Goal: Task Accomplishment & Management: Use online tool/utility

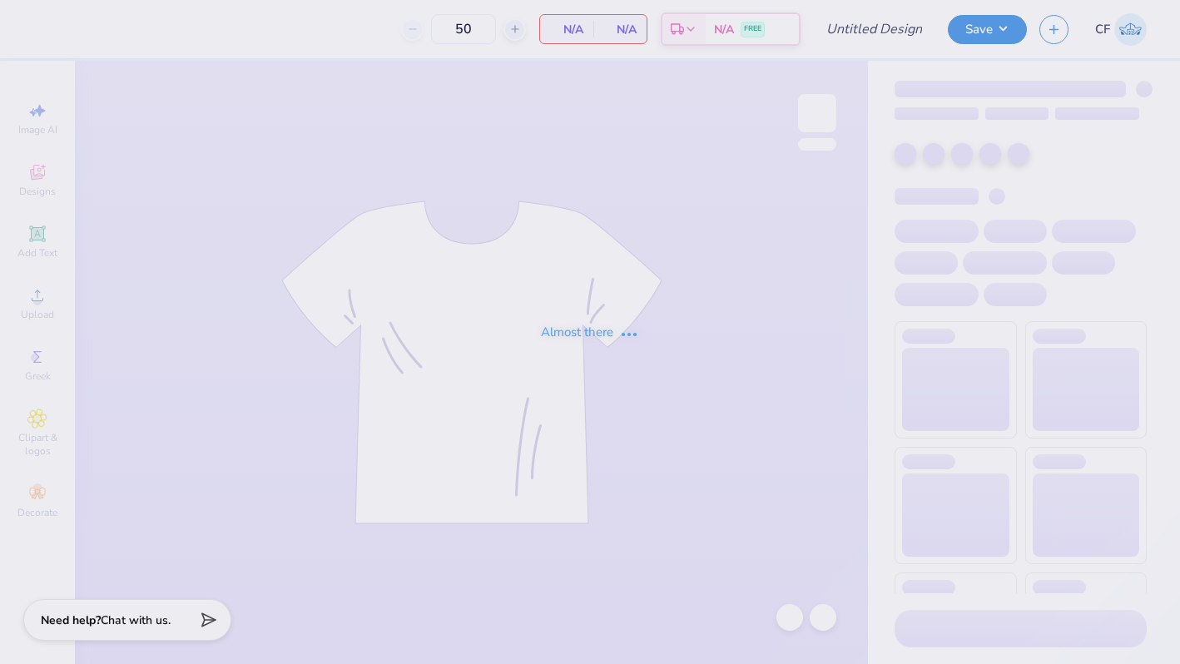
type input "top"
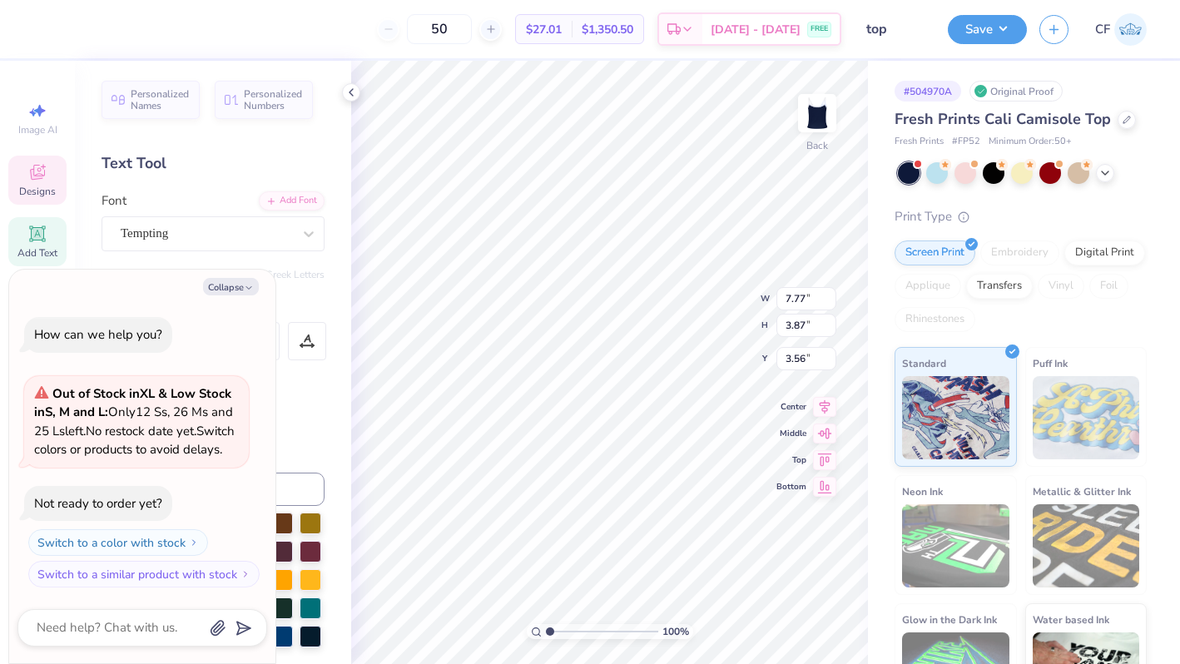
type textarea "x"
type input "3.13"
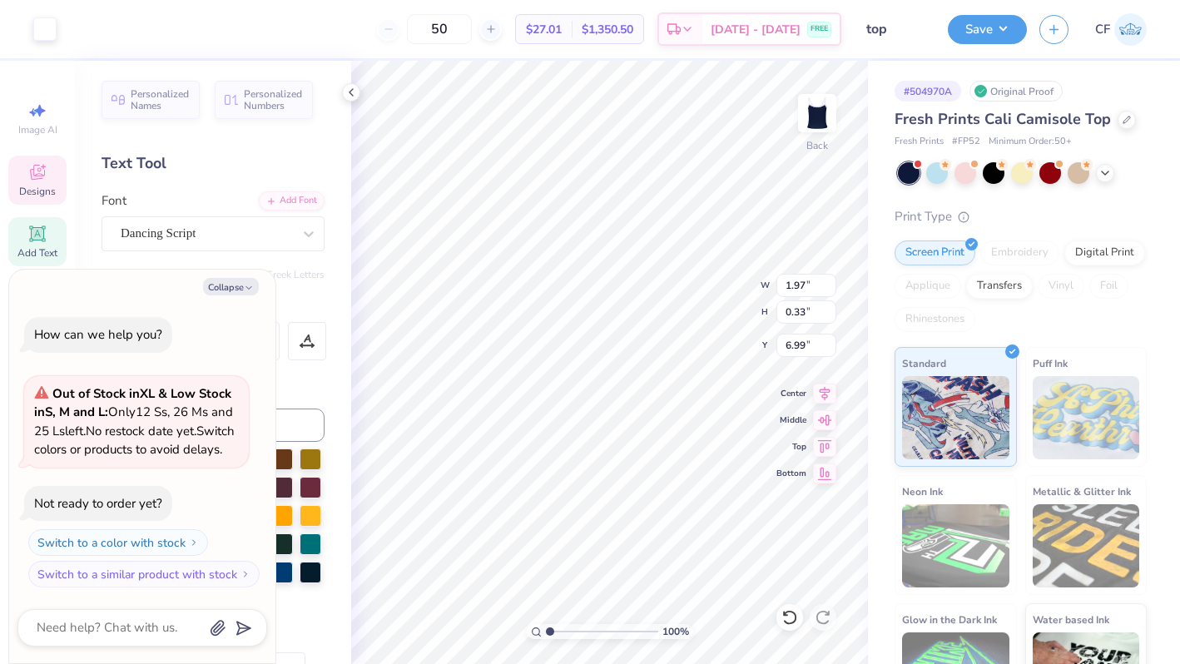
type textarea "x"
type textarea "Delta Gamma"
type textarea "x"
type textarea "Delta Gamma C"
type textarea "x"
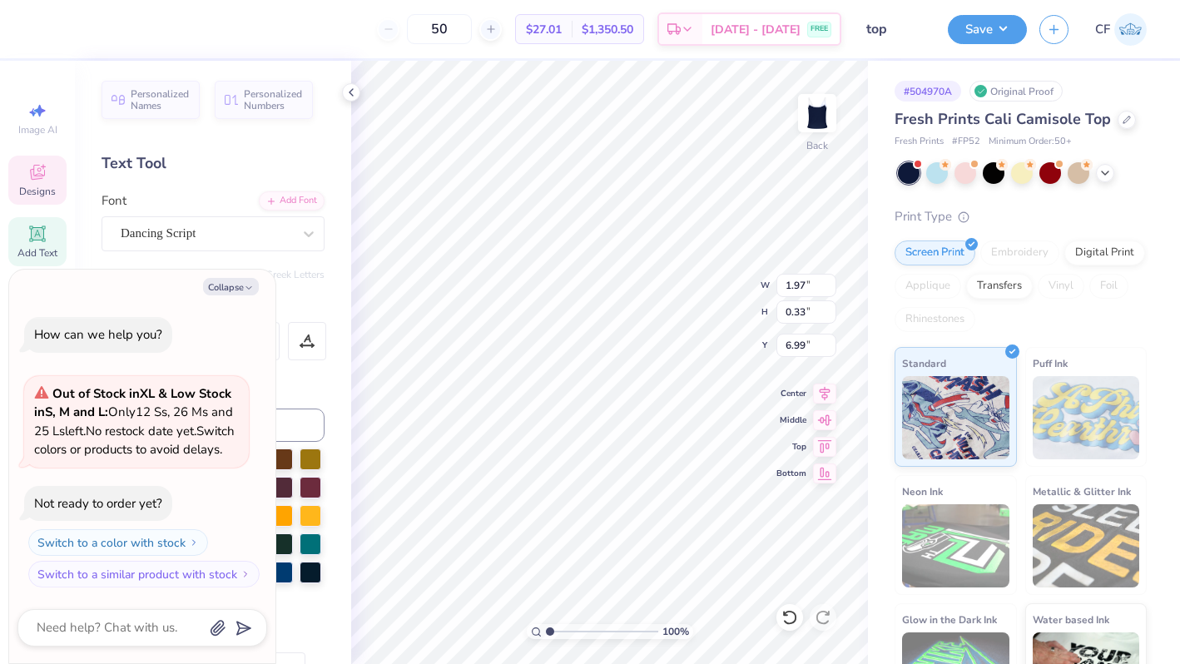
type textarea "Delta Gamma Ch"
type textarea "x"
type textarea "Delta Gamma Chap"
type textarea "x"
type textarea "Delta Gamma Chapt"
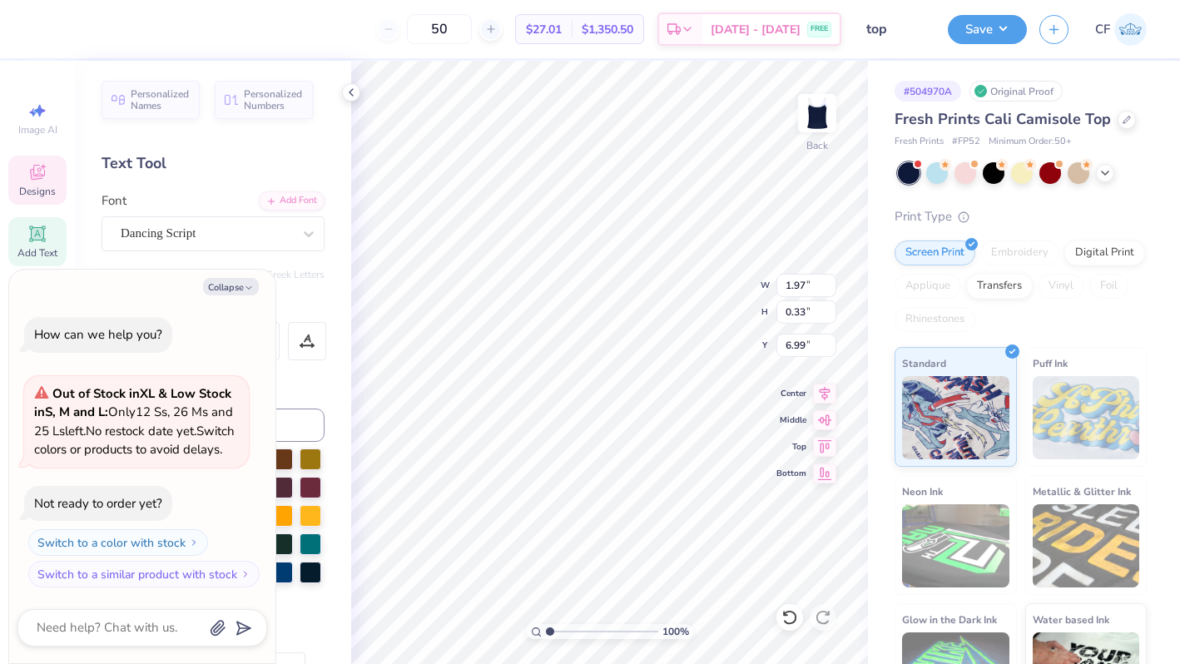
type textarea "x"
type textarea "Delta Gamma Chapte"
type textarea "x"
type textarea "Delta Gamma Chapter"
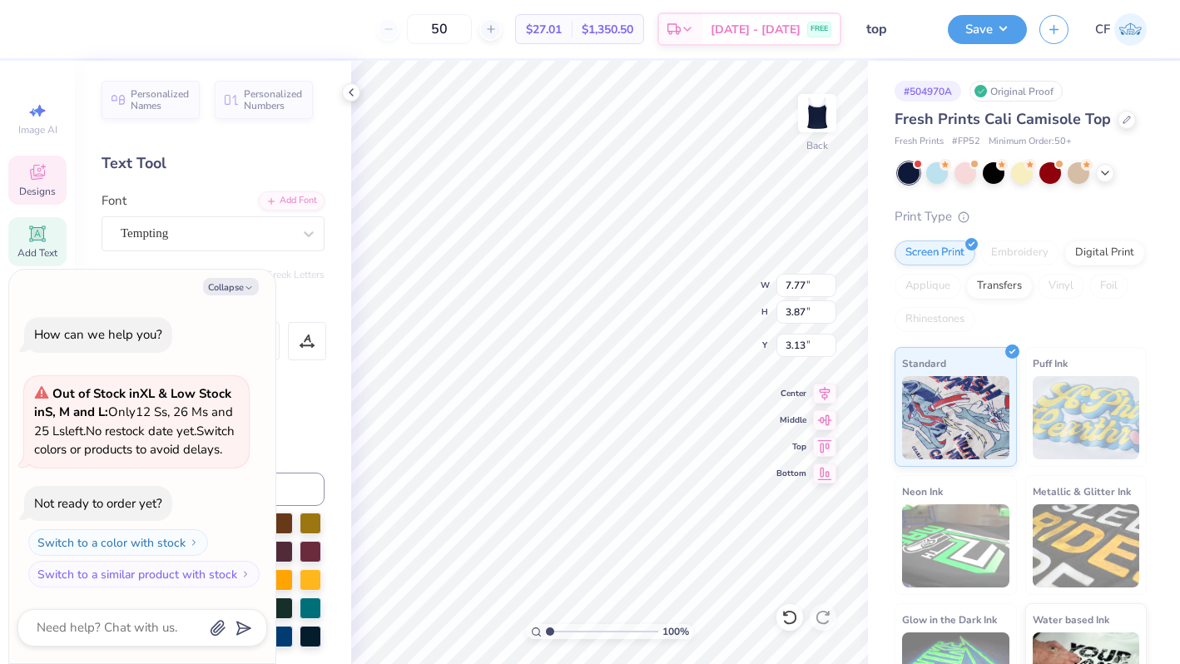
type textarea "x"
type input "3.28"
type textarea "x"
type input "7.28"
type input "3.63"
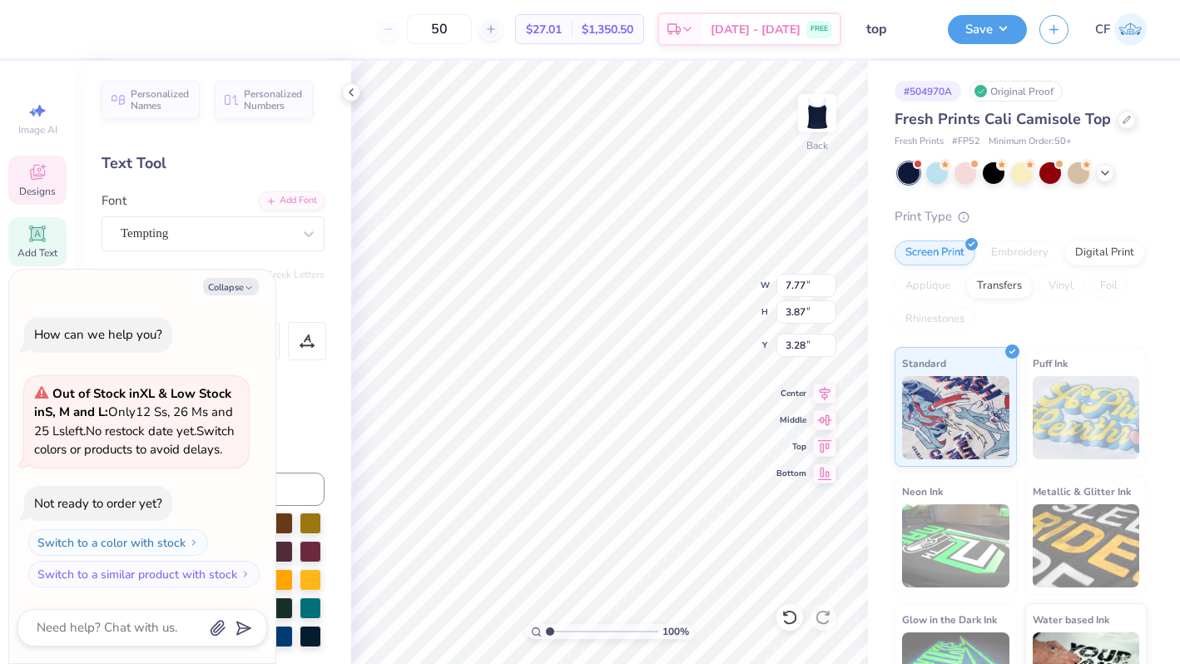
type input "3.52"
type textarea "x"
type input "3.92"
type textarea "x"
type input "7.02"
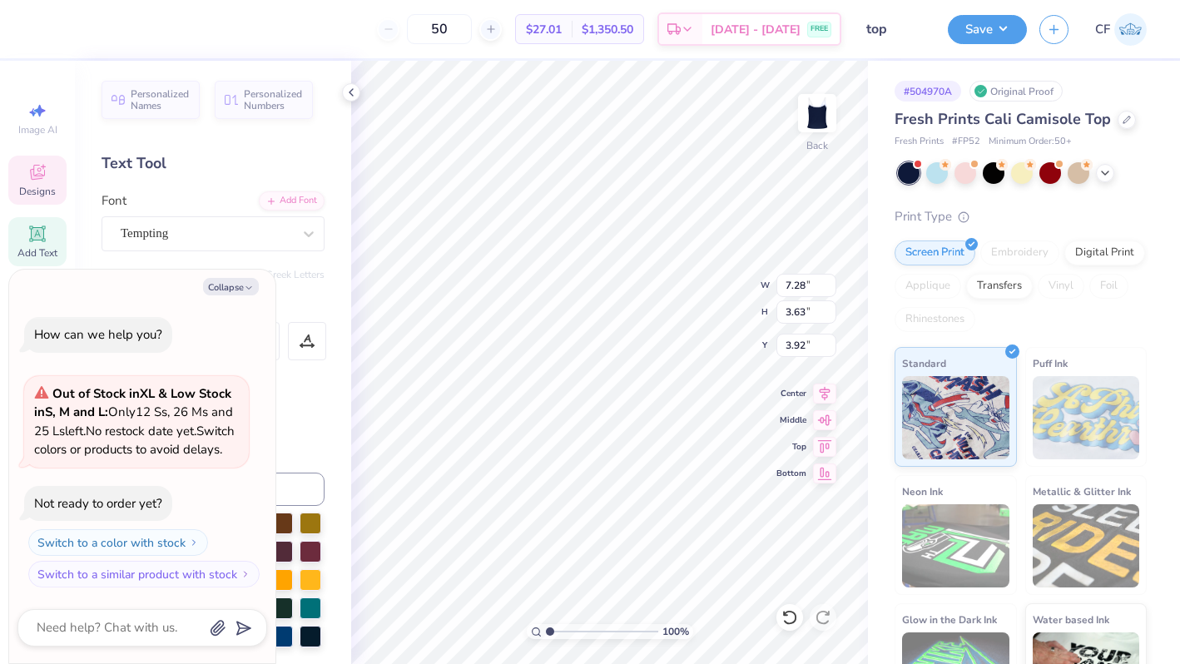
type input "3.50"
type input "4.05"
type textarea "x"
type input "3.86"
type textarea "x"
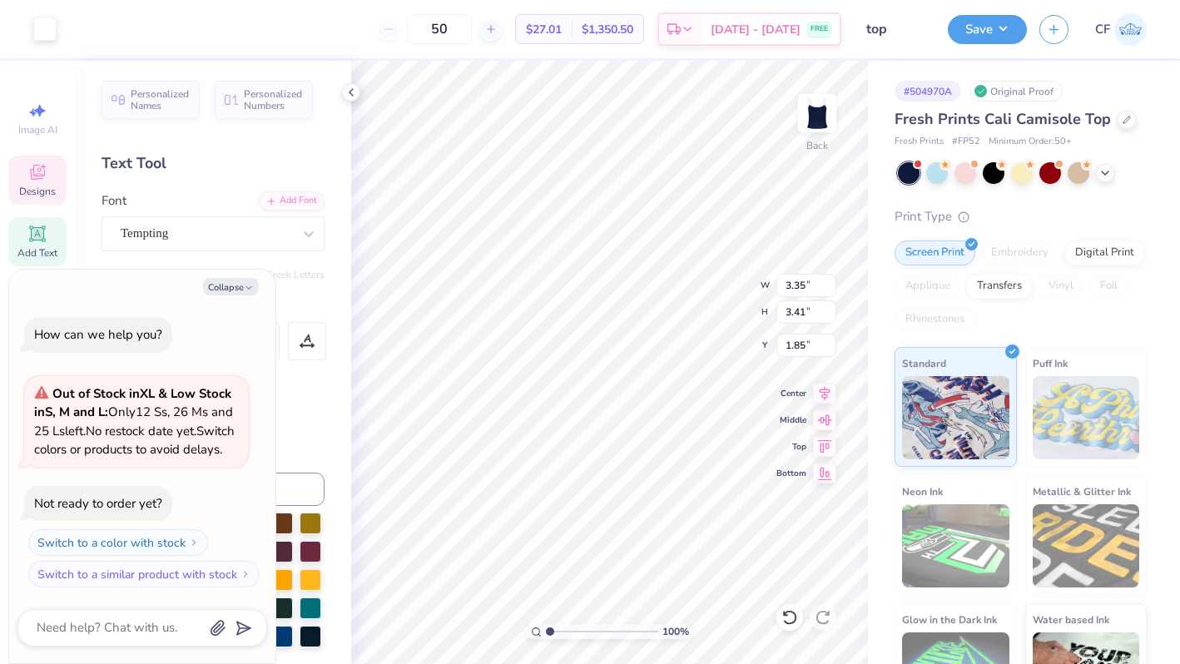
type input "2.16"
type textarea "x"
type input "2.95"
type input "3.00"
type input "2.56"
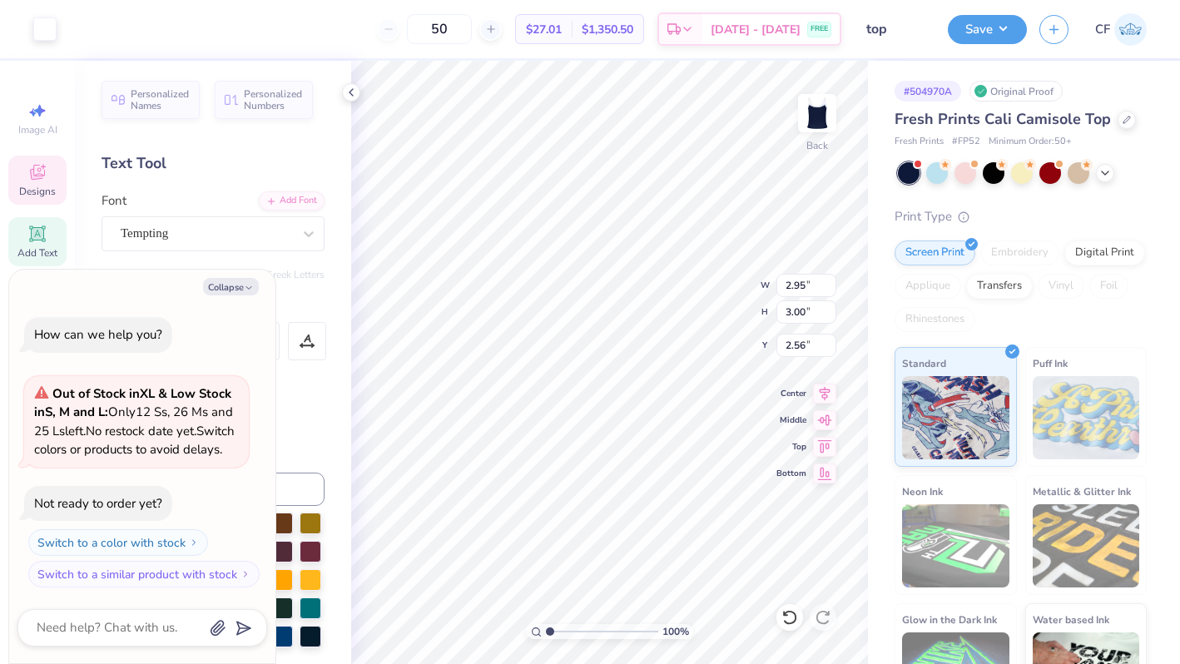
type textarea "x"
type input "2.82"
click at [823, 393] on icon at bounding box center [824, 391] width 23 height 20
type textarea "x"
click at [791, 284] on input "8.91" at bounding box center [806, 285] width 60 height 23
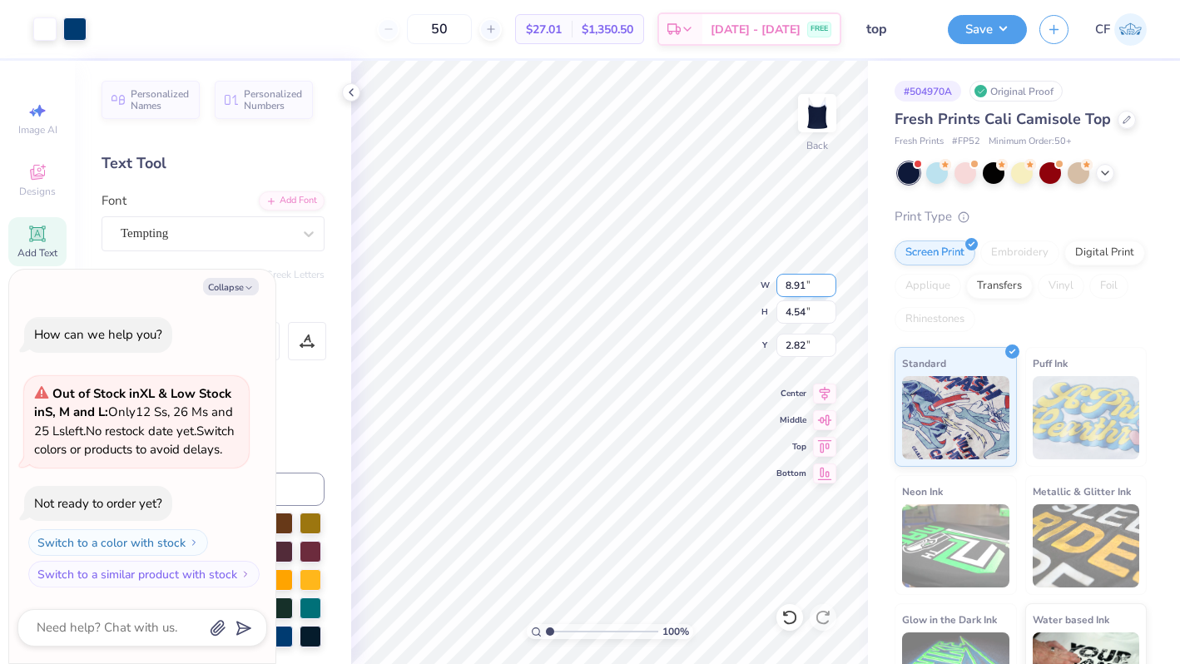
click at [791, 284] on input "8.91" at bounding box center [806, 285] width 60 height 23
type input "8"
type textarea "x"
type input "8.00"
type input "4.07"
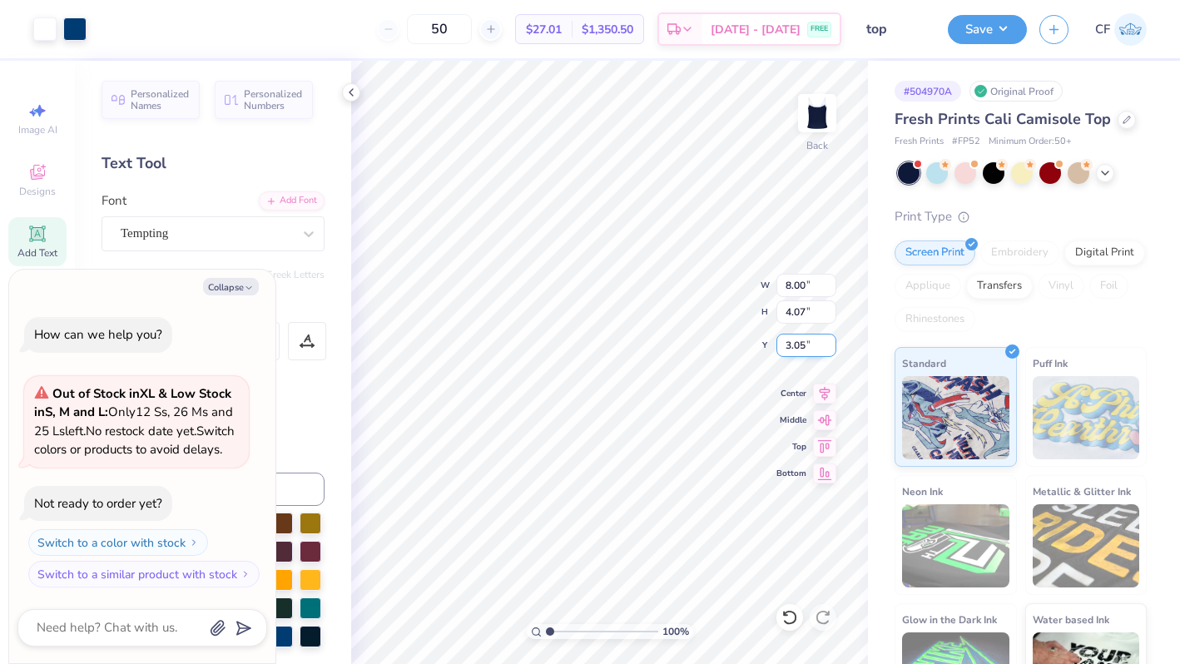
click at [803, 350] on input "3.05" at bounding box center [806, 345] width 60 height 23
click at [801, 347] on input "3.05" at bounding box center [806, 345] width 60 height 23
type input "1"
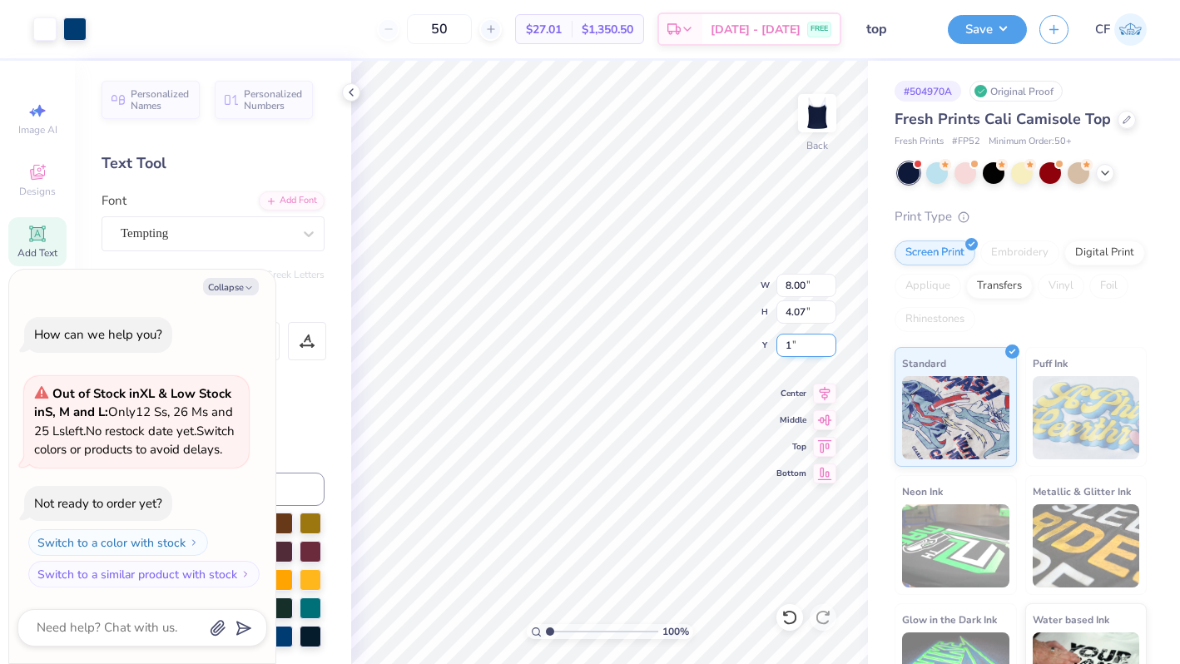
type textarea "x"
type input "1.00"
click at [831, 394] on icon at bounding box center [824, 391] width 23 height 20
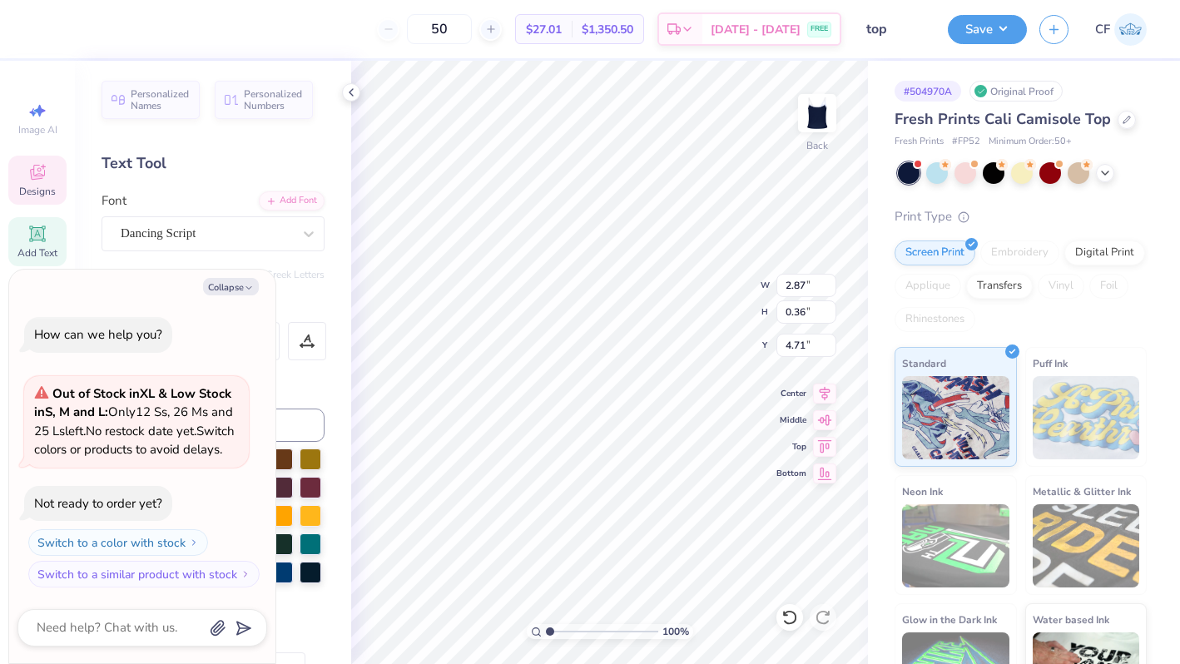
type textarea "x"
type input "3.73"
type input "0.47"
type input "4.60"
click at [817, 393] on icon at bounding box center [824, 391] width 23 height 20
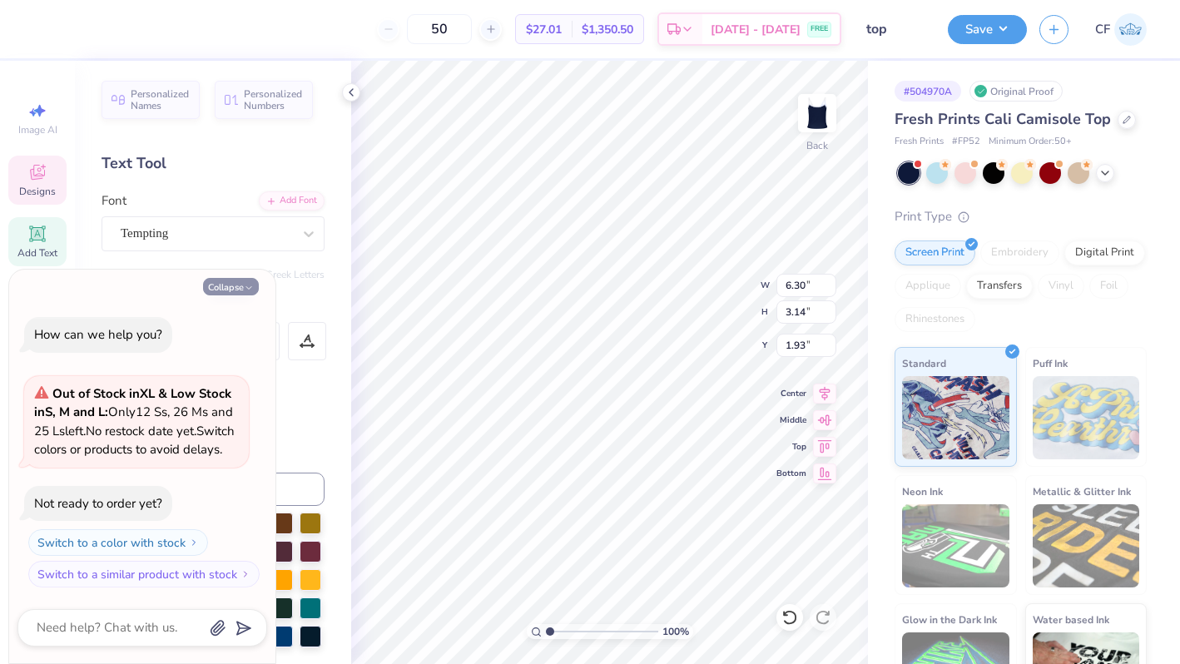
click at [229, 278] on button "Collapse" at bounding box center [231, 286] width 56 height 17
type textarea "x"
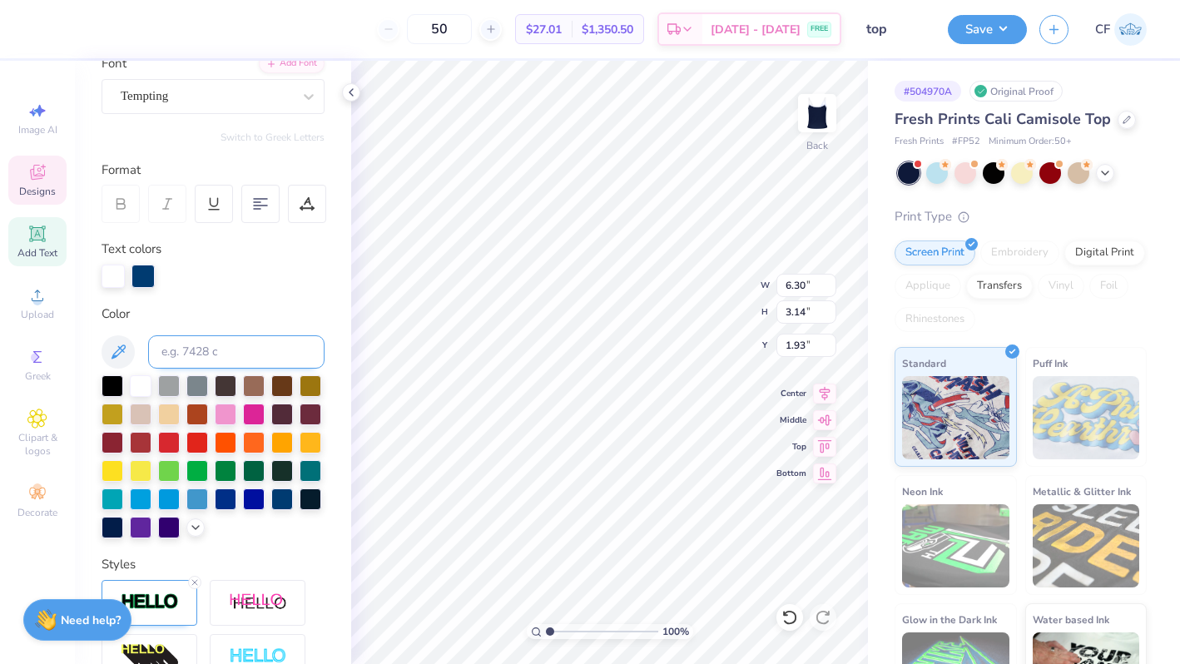
scroll to position [169, 0]
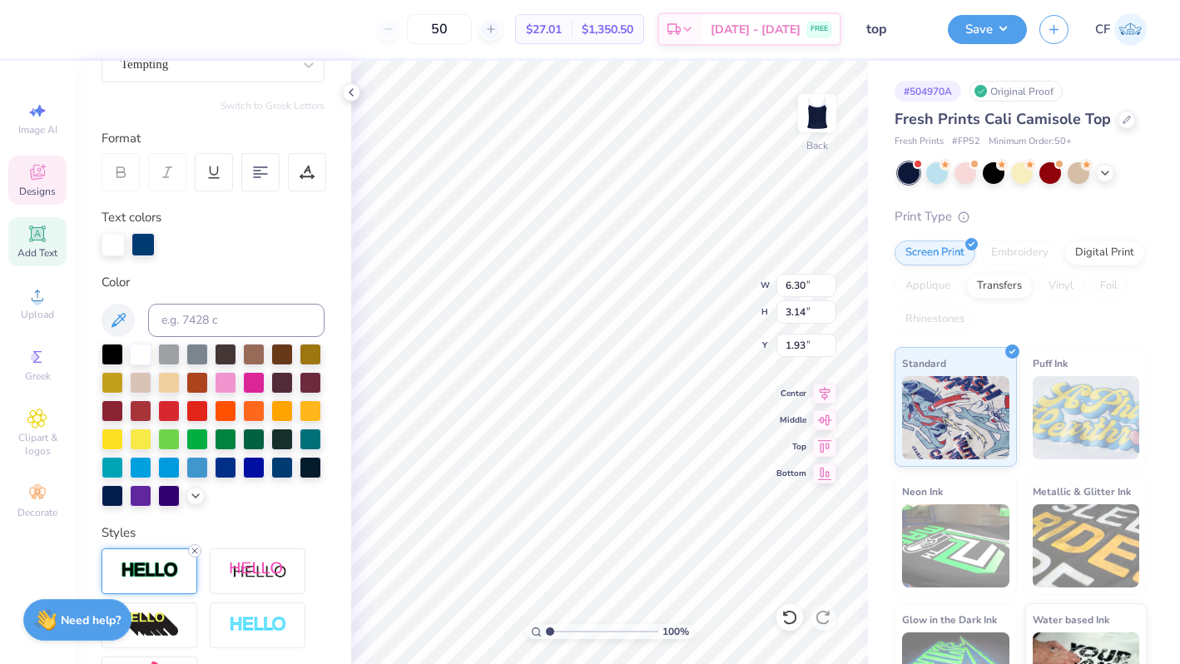
click at [194, 553] on icon at bounding box center [195, 551] width 10 height 10
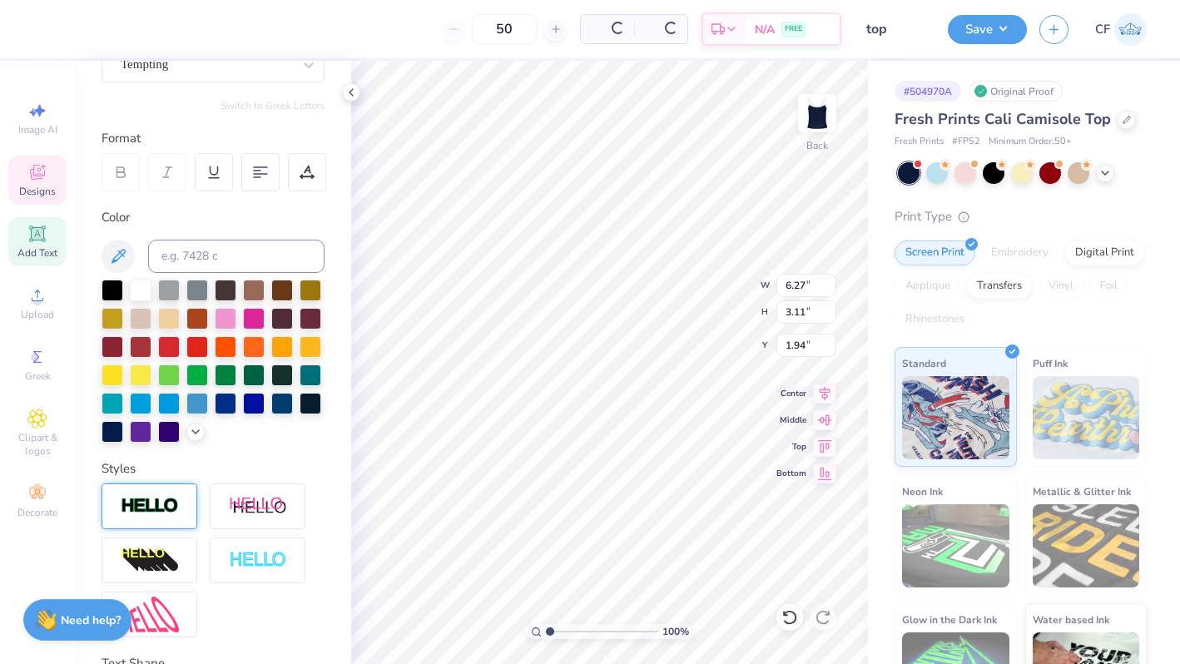
type input "6.27"
type input "3.11"
type input "1.94"
click at [1109, 167] on icon at bounding box center [1105, 171] width 13 height 13
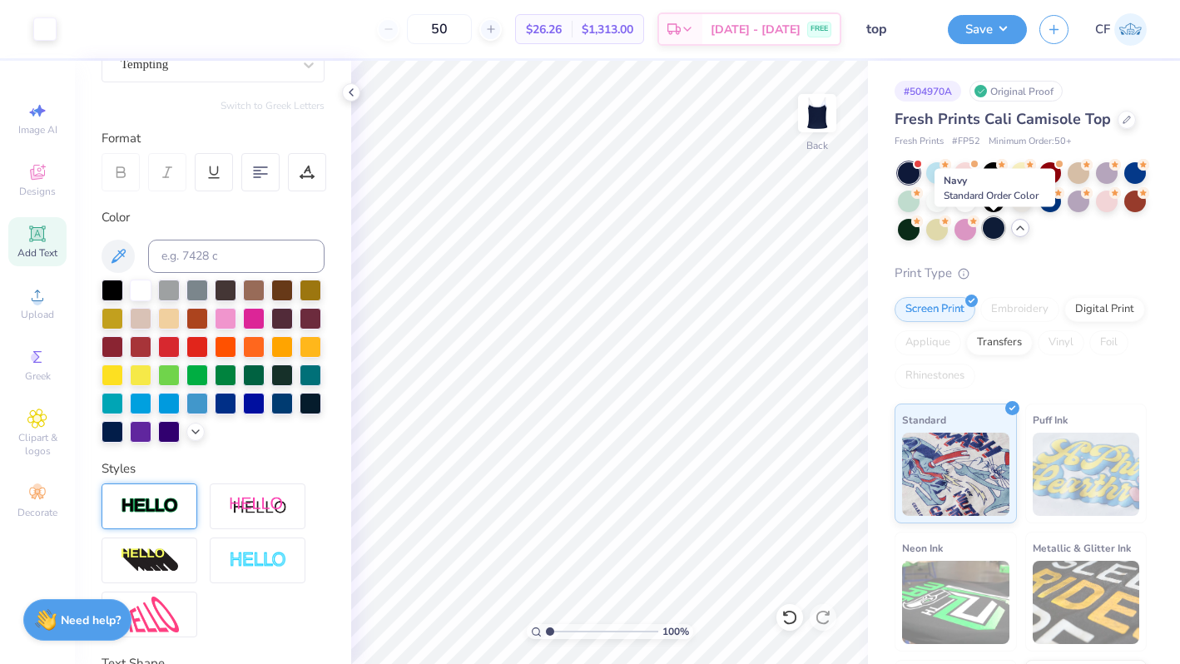
click at [995, 222] on div at bounding box center [994, 228] width 22 height 22
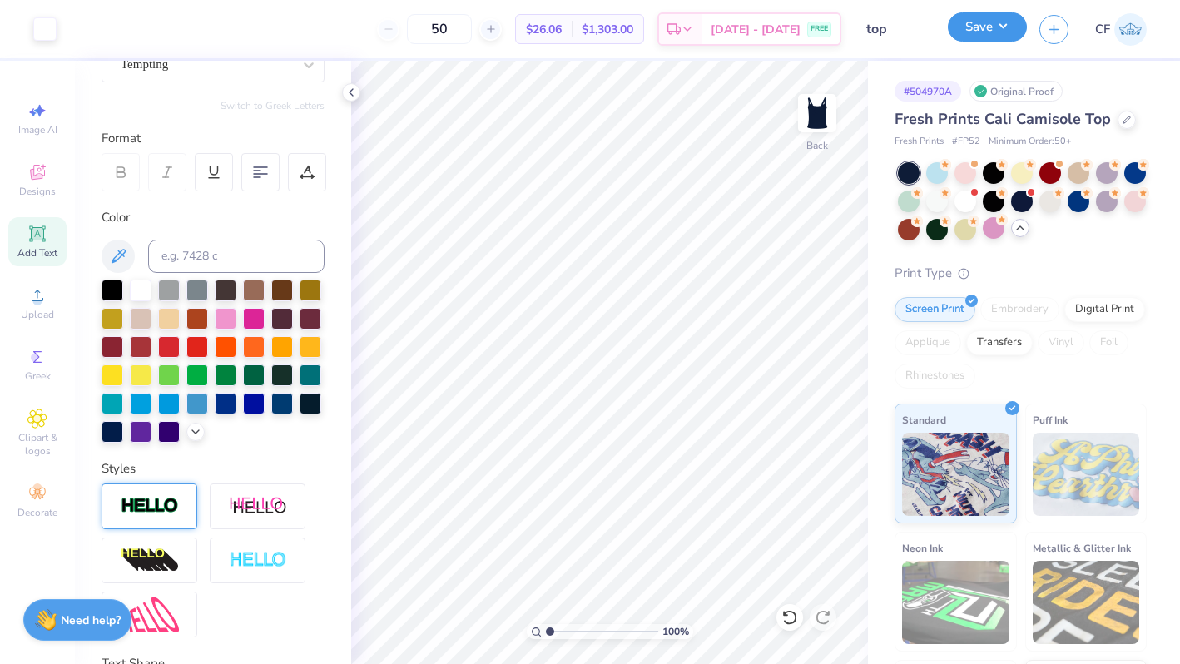
click at [997, 33] on button "Save" at bounding box center [987, 26] width 79 height 29
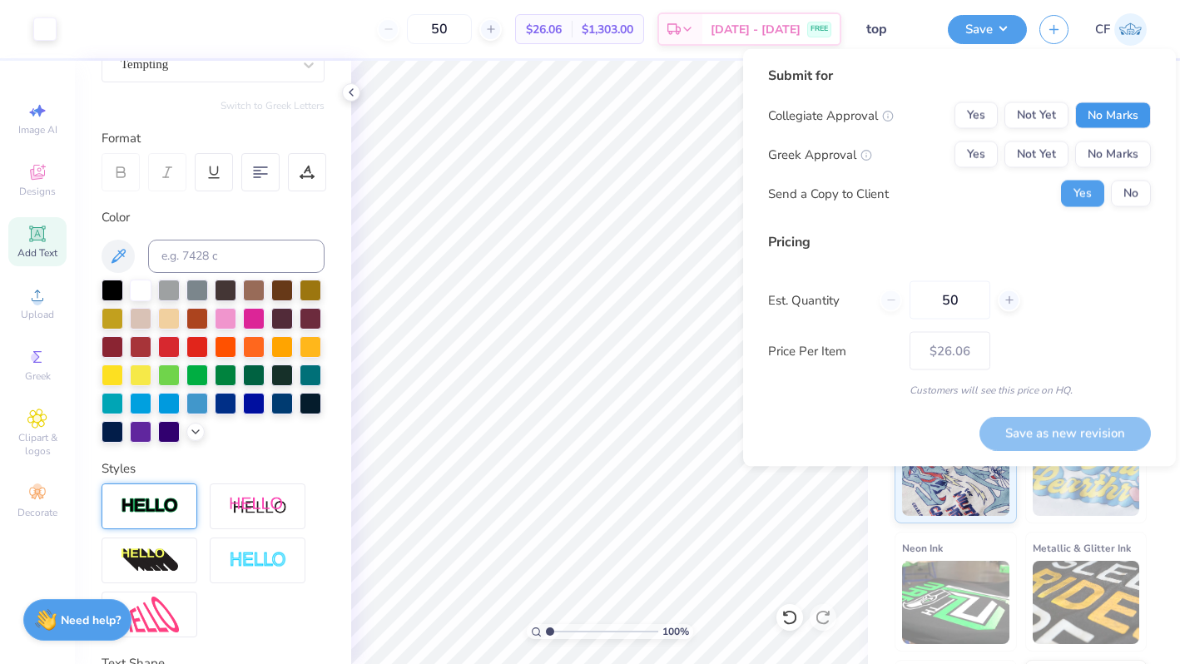
click at [1099, 121] on button "No Marks" at bounding box center [1113, 115] width 76 height 27
click at [970, 163] on button "Yes" at bounding box center [976, 154] width 43 height 27
click at [1049, 435] on button "Save as new revision" at bounding box center [1065, 433] width 171 height 34
type input "$26.06"
